Goal: Find specific page/section: Find specific page/section

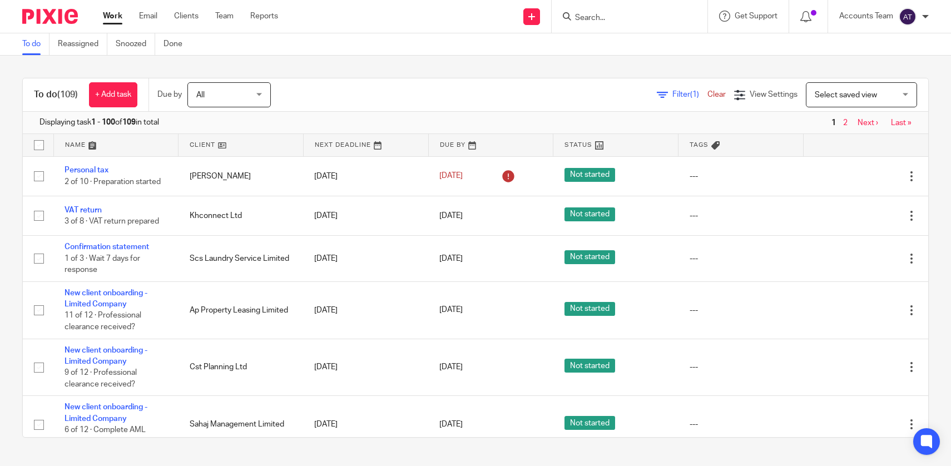
click at [608, 15] on input "Search" at bounding box center [624, 18] width 100 height 10
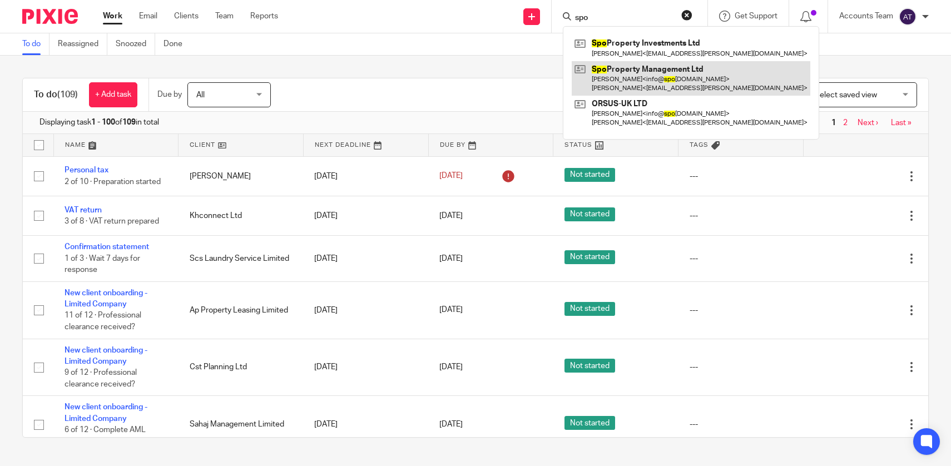
type input "spo"
click at [616, 75] on link at bounding box center [691, 78] width 239 height 34
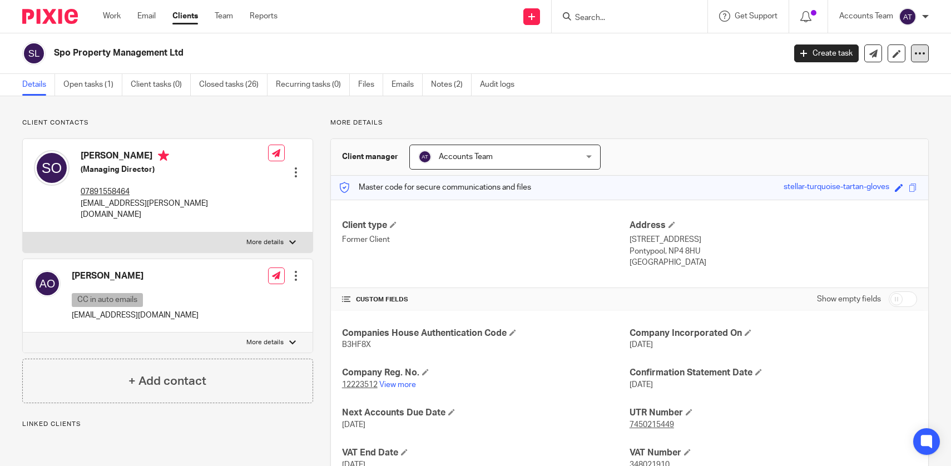
click at [918, 59] on div at bounding box center [920, 54] width 18 height 18
click at [858, 77] on link "Update from Companies House" at bounding box center [859, 81] width 123 height 16
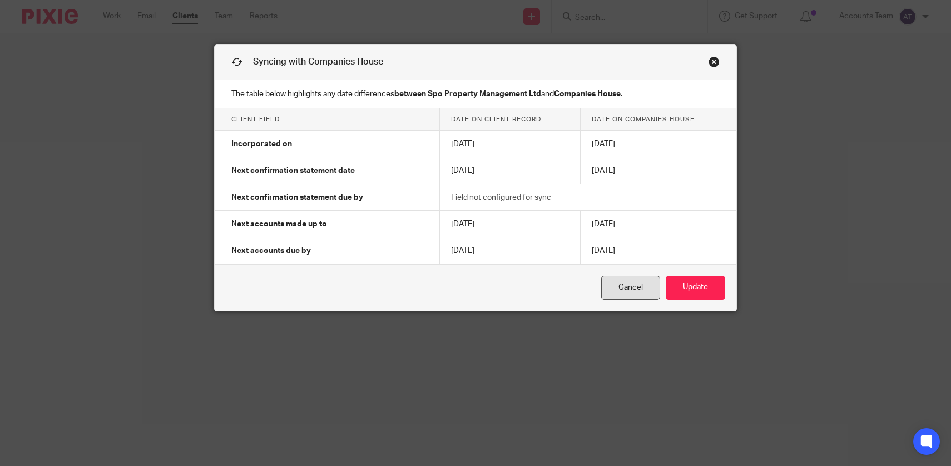
click at [627, 288] on link "Cancel" at bounding box center [630, 288] width 59 height 24
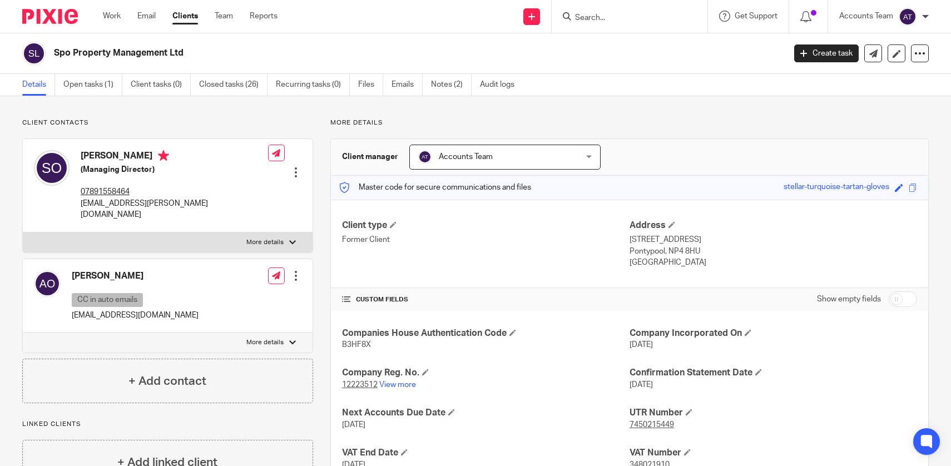
click at [590, 19] on input "Search" at bounding box center [624, 18] width 100 height 10
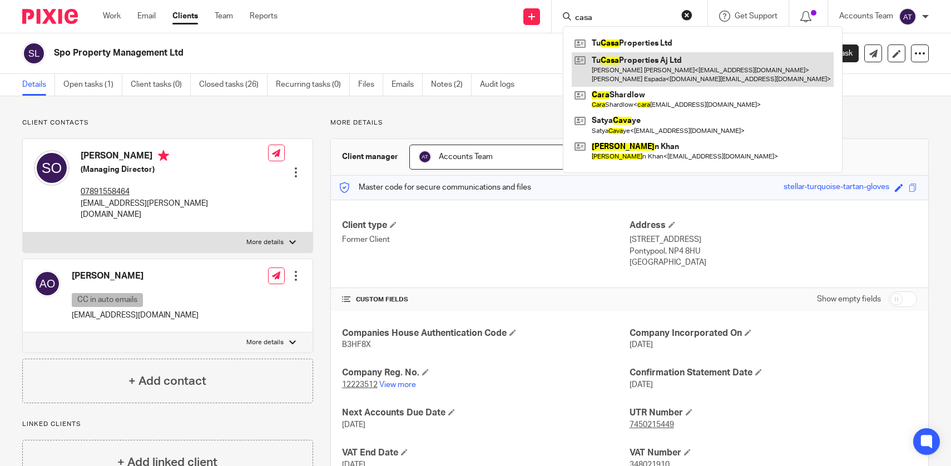
type input "casa"
click at [619, 68] on link at bounding box center [703, 69] width 262 height 34
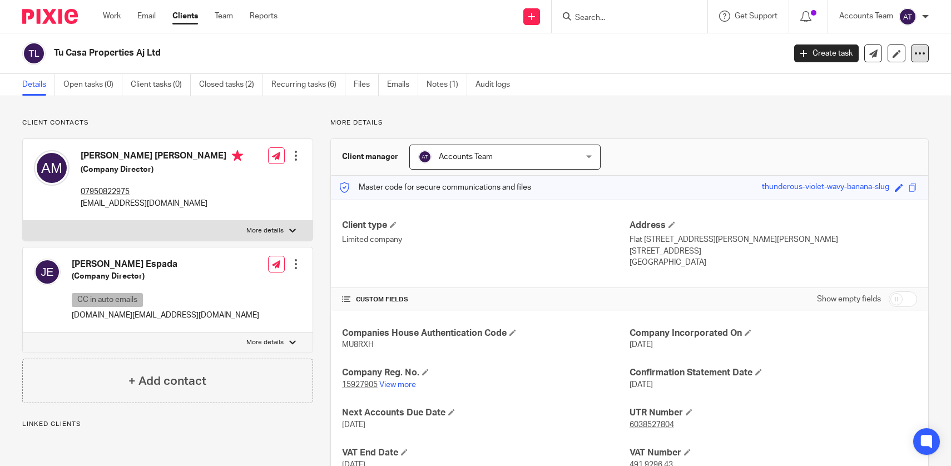
click at [920, 59] on div at bounding box center [920, 54] width 18 height 18
click at [855, 83] on link "Update from Companies House" at bounding box center [859, 81] width 123 height 16
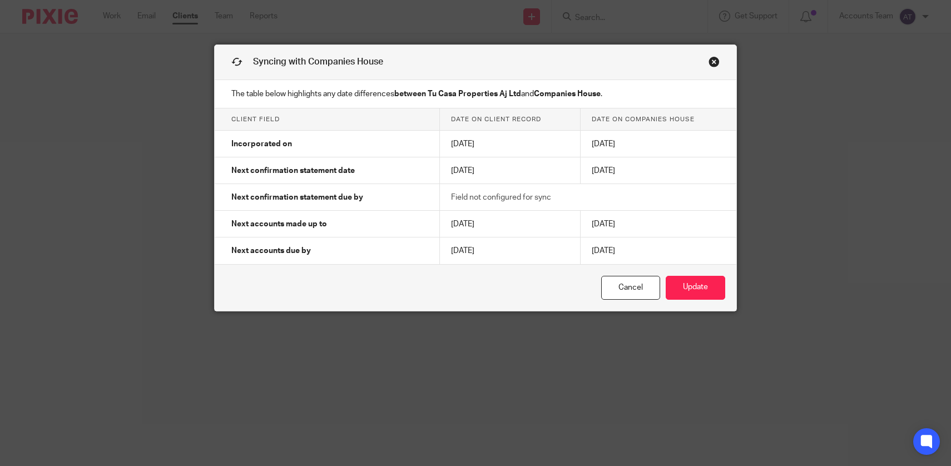
click at [717, 65] on link "Close this dialog window" at bounding box center [714, 63] width 11 height 15
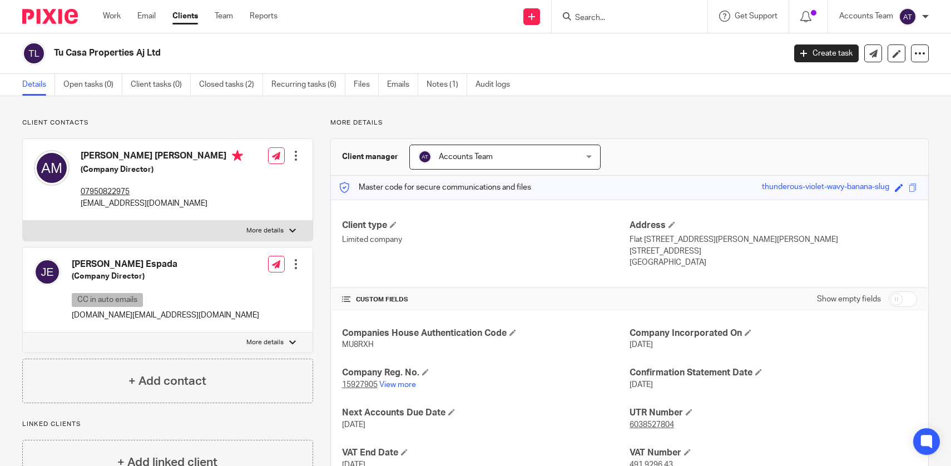
click at [628, 22] on form at bounding box center [633, 16] width 119 height 14
click at [625, 21] on input "Search" at bounding box center [624, 18] width 100 height 10
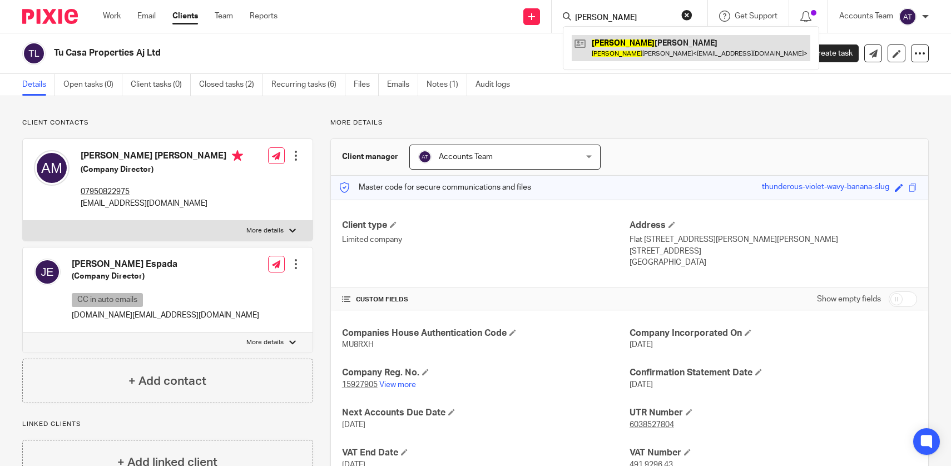
type input "[PERSON_NAME]"
click at [643, 47] on link at bounding box center [691, 48] width 239 height 26
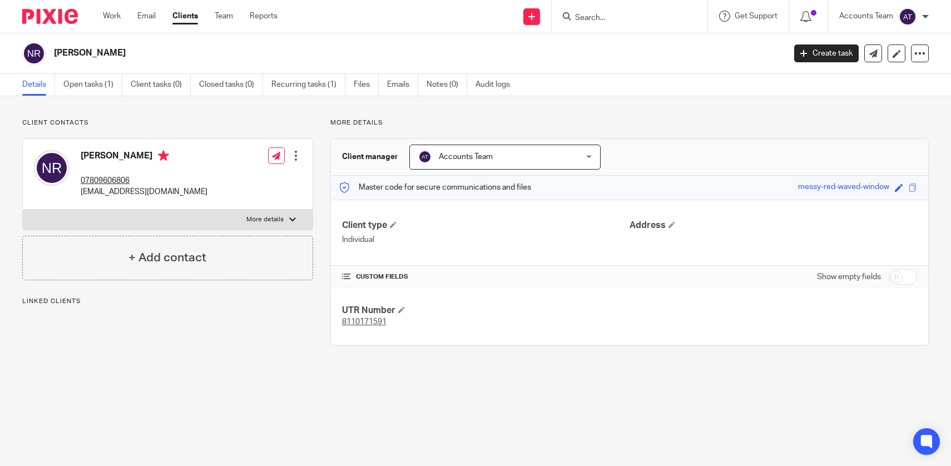
click at [466, 406] on main "[PERSON_NAME] Create task Update from Companies House Export data Merge Archive…" at bounding box center [475, 233] width 951 height 466
click at [430, 371] on div "Client contacts [PERSON_NAME] 07809606806 [EMAIL_ADDRESS][DOMAIN_NAME] Edit con…" at bounding box center [475, 240] width 951 height 288
click at [433, 387] on main "[PERSON_NAME] Create task Update from Companies House Export data Merge Archive…" at bounding box center [475, 233] width 951 height 466
click at [504, 280] on h4 "CUSTOM FIELDS" at bounding box center [486, 277] width 288 height 9
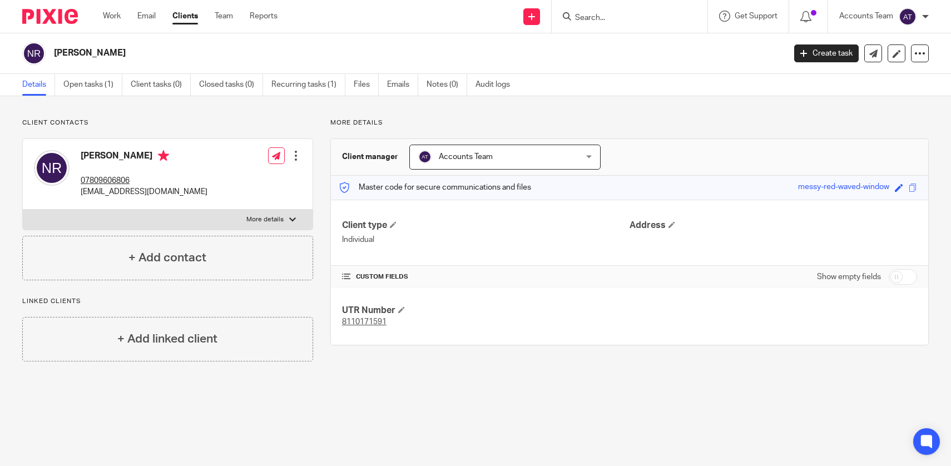
click at [423, 389] on main "[PERSON_NAME] Create task Update from Companies House Export data Merge Archive…" at bounding box center [475, 233] width 951 height 466
click at [423, 388] on main "[PERSON_NAME] Create task Update from Companies House Export data Merge Archive…" at bounding box center [475, 233] width 951 height 466
click at [474, 290] on div "UTR Number 8110171591" at bounding box center [630, 316] width 598 height 57
